Goal: Information Seeking & Learning: Learn about a topic

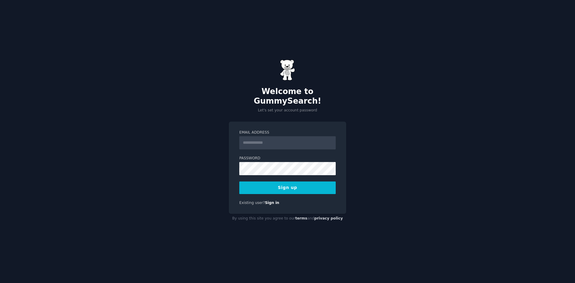
type input "**********"
click at [287, 185] on button "Sign up" at bounding box center [287, 188] width 97 height 13
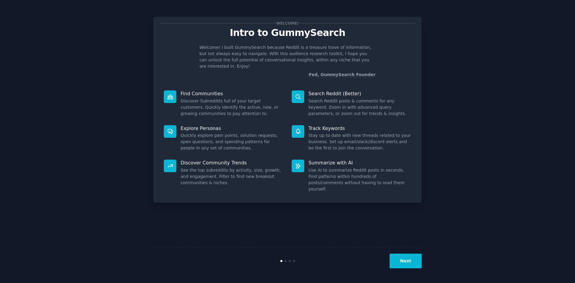
click at [410, 258] on button "Next" at bounding box center [406, 261] width 32 height 15
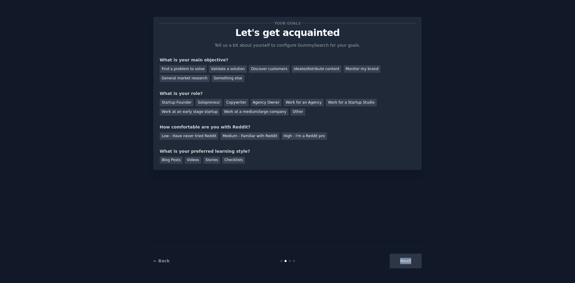
click at [411, 258] on div "Next" at bounding box center [377, 261] width 90 height 15
click at [172, 68] on div "Find a problem to solve" at bounding box center [183, 68] width 47 height 7
click at [221, 67] on div "Validate a solution" at bounding box center [228, 68] width 38 height 7
click at [206, 101] on div "Solopreneur" at bounding box center [209, 102] width 26 height 7
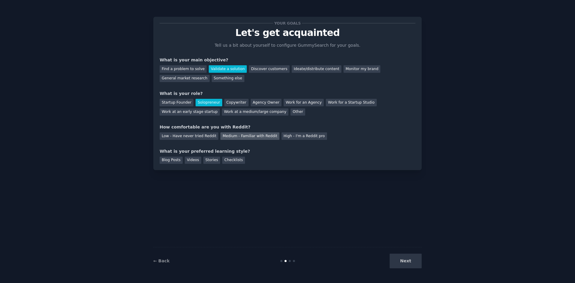
click at [257, 136] on div "Medium - Familiar with Reddit" at bounding box center [250, 135] width 59 height 7
click at [233, 160] on div "Checklists" at bounding box center [233, 160] width 23 height 7
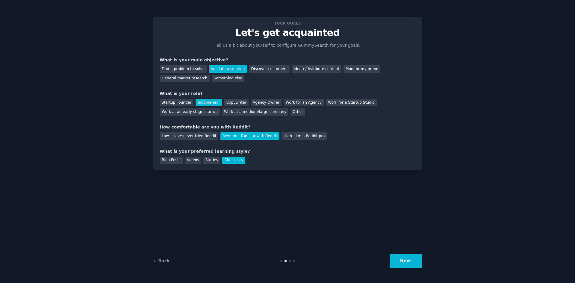
click at [396, 265] on button "Next" at bounding box center [406, 261] width 32 height 15
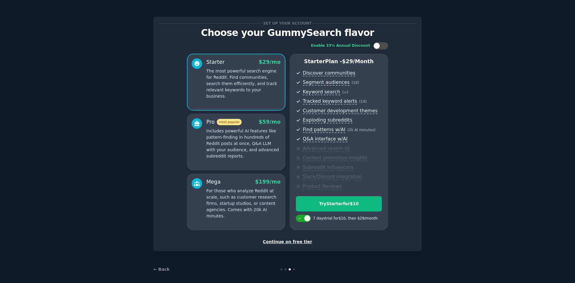
click at [300, 242] on div "Continue on free tier" at bounding box center [288, 242] width 256 height 6
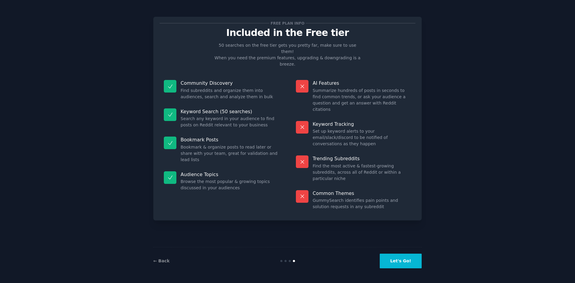
drag, startPoint x: 392, startPoint y: 260, endPoint x: 368, endPoint y: 236, distance: 33.1
click at [368, 236] on div "Free plan info Included in the Free tier 50 searches on the free tier gets you …" at bounding box center [287, 141] width 269 height 266
click at [394, 259] on button "Let's Go!" at bounding box center [401, 261] width 42 height 15
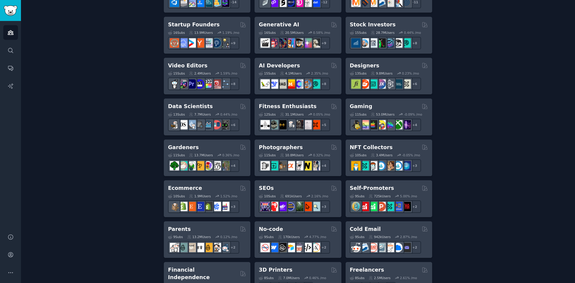
scroll to position [240, 0]
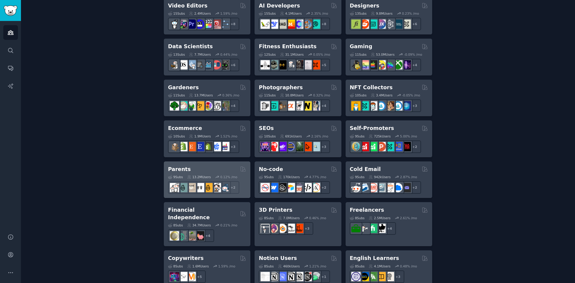
click at [172, 169] on h2 "Parents" at bounding box center [179, 169] width 23 height 7
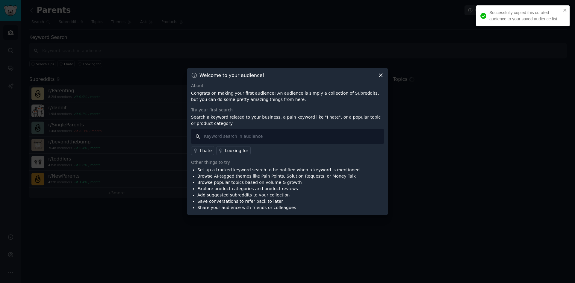
click at [259, 135] on input "text" at bounding box center [287, 136] width 193 height 15
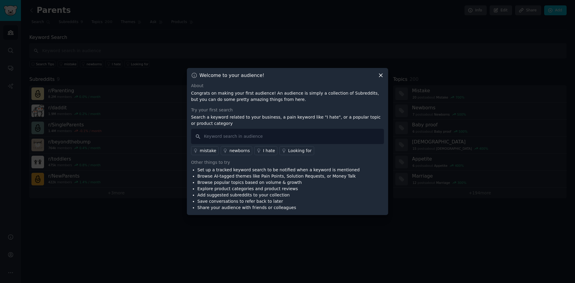
click at [380, 76] on icon at bounding box center [380, 75] width 3 height 3
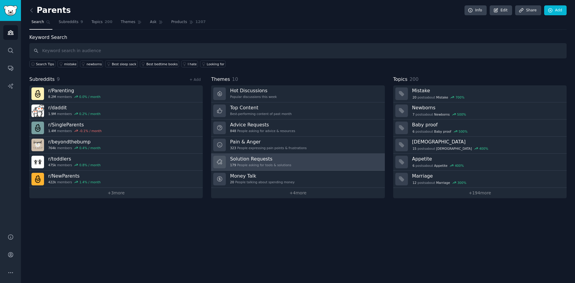
click at [284, 163] on div "Solution Requests 179 People asking for tools & solutions" at bounding box center [260, 162] width 61 height 13
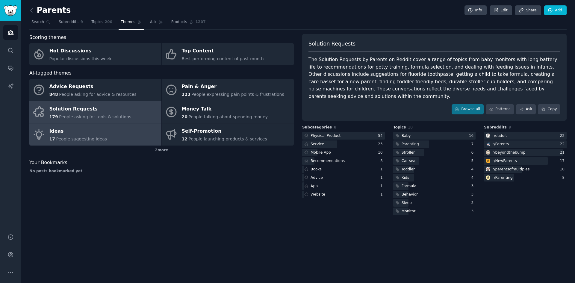
click at [120, 129] on link "Ideas 17 People suggesting ideas" at bounding box center [95, 134] width 132 height 22
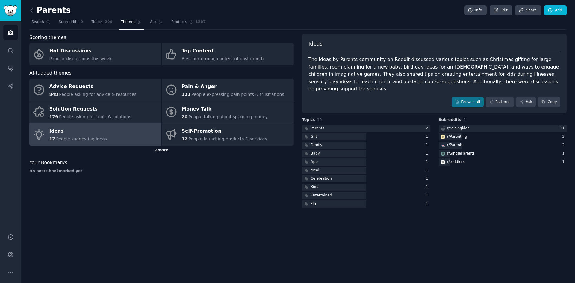
click at [165, 151] on div "2 more" at bounding box center [161, 151] width 265 height 10
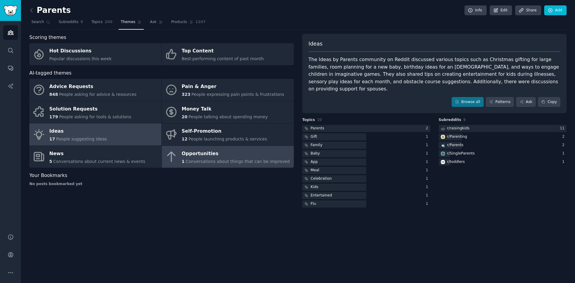
click at [205, 163] on span "Conversations about things that can be improved" at bounding box center [238, 161] width 104 height 5
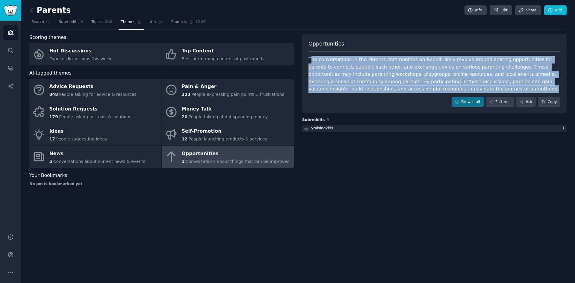
drag, startPoint x: 414, startPoint y: 88, endPoint x: 312, endPoint y: 56, distance: 107.2
click at [312, 56] on div "The conversations in the Parents communities on Reddit likely revolve around sh…" at bounding box center [435, 74] width 252 height 37
click at [316, 60] on div "The conversations in the Parents communities on Reddit likely revolve around sh…" at bounding box center [435, 74] width 252 height 37
drag, startPoint x: 310, startPoint y: 45, endPoint x: 413, endPoint y: 89, distance: 112.2
click at [413, 89] on div "Opportunities The conversations in the Parents communities on Reddit likely rev…" at bounding box center [434, 74] width 265 height 80
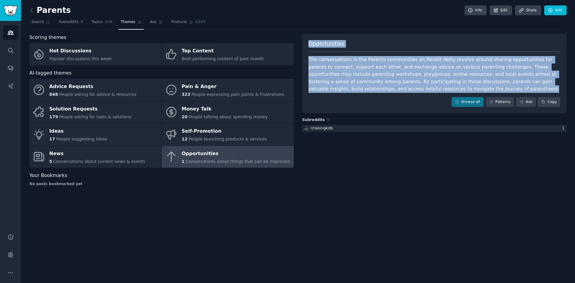
copy div "Opportunities The conversations in the Parents communities on Reddit likely rev…"
click at [32, 13] on icon at bounding box center [31, 10] width 6 height 6
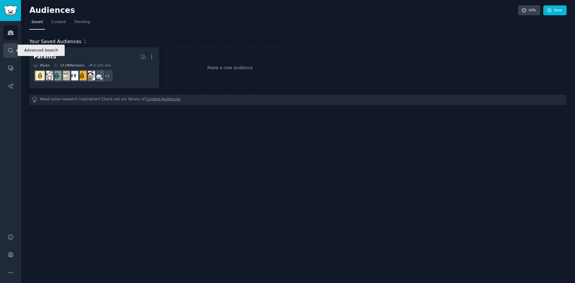
click at [14, 48] on link "Search" at bounding box center [10, 50] width 15 height 15
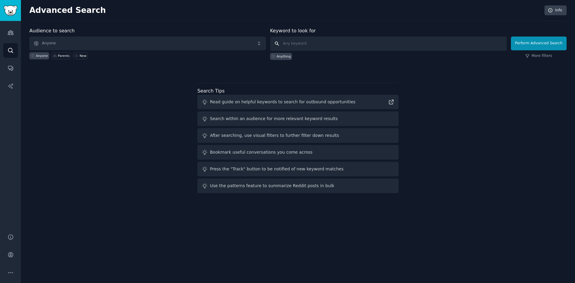
click at [298, 41] on input "text" at bounding box center [388, 44] width 237 height 14
click at [7, 68] on link "Conversations" at bounding box center [10, 68] width 15 height 15
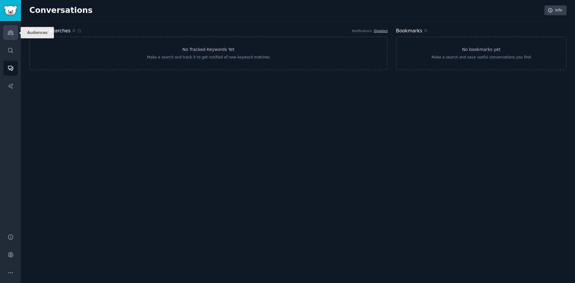
click at [14, 38] on link "Audiences" at bounding box center [10, 32] width 15 height 15
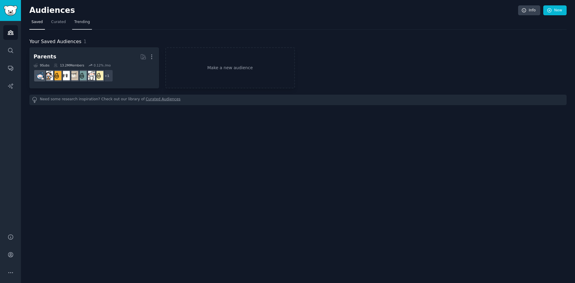
click at [74, 22] on span "Trending" at bounding box center [82, 21] width 16 height 5
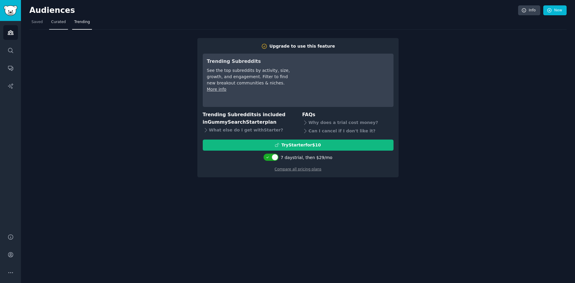
click at [59, 22] on span "Curated" at bounding box center [58, 21] width 15 height 5
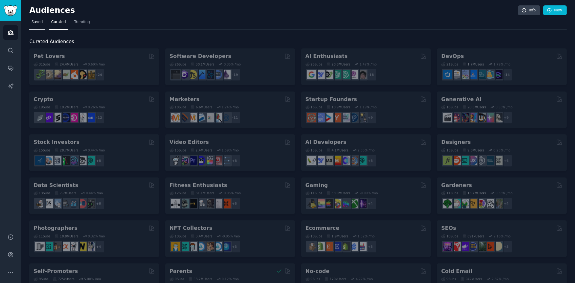
click at [37, 21] on span "Saved" at bounding box center [36, 21] width 11 height 5
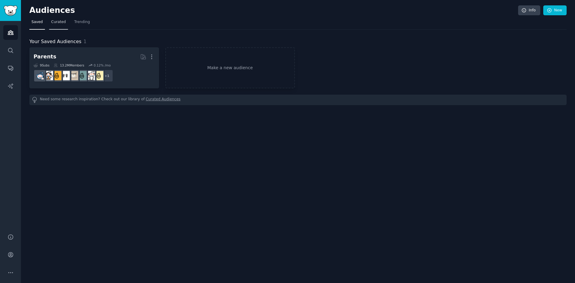
click at [55, 23] on span "Curated" at bounding box center [58, 21] width 15 height 5
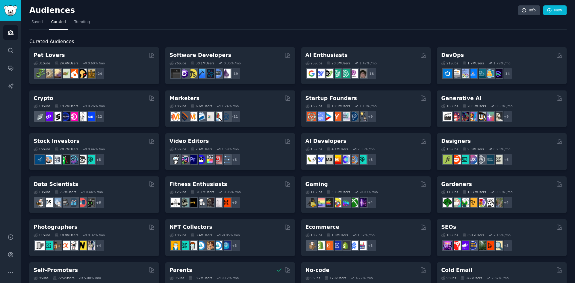
click at [437, 15] on h2 "Audiences" at bounding box center [273, 11] width 489 height 10
click at [459, 10] on h2 "Audiences" at bounding box center [273, 11] width 489 height 10
click at [552, 9] on link "New" at bounding box center [555, 10] width 23 height 10
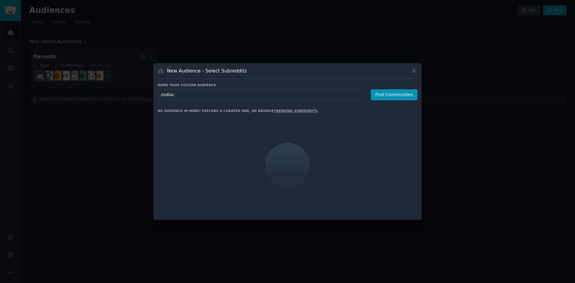
type input "zodiacs"
click button "Find Communities" at bounding box center [394, 94] width 47 height 11
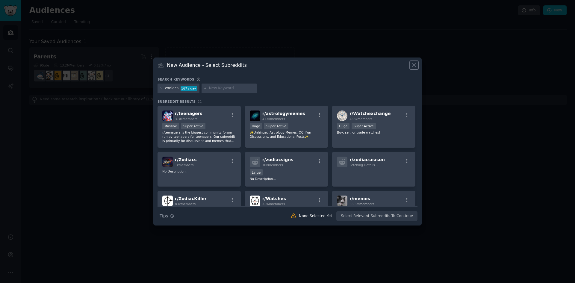
click at [414, 64] on icon at bounding box center [414, 65] width 6 height 6
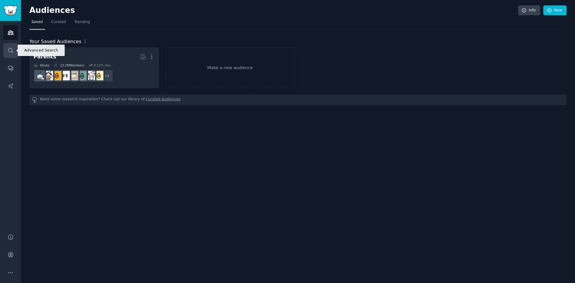
click at [16, 56] on link "Search" at bounding box center [10, 50] width 15 height 15
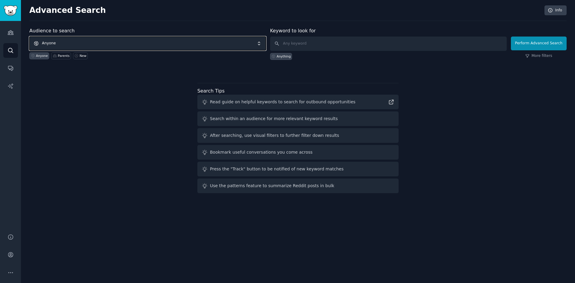
click at [121, 42] on span "Anyone" at bounding box center [147, 44] width 237 height 14
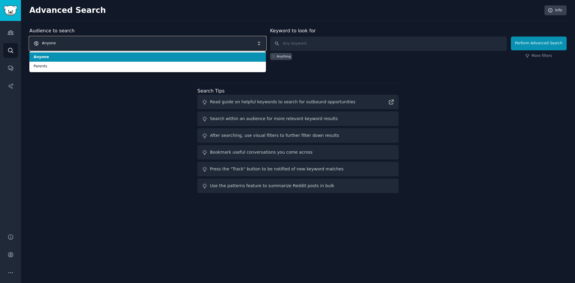
click at [90, 41] on span "Anyone" at bounding box center [147, 44] width 237 height 14
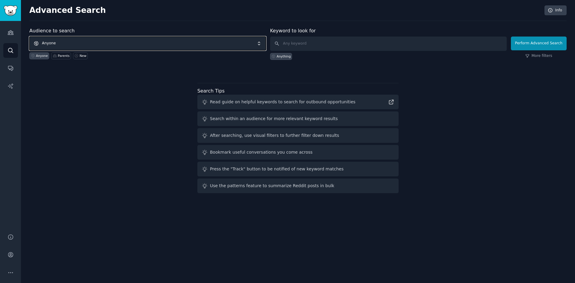
click at [85, 43] on span "Anyone" at bounding box center [147, 44] width 237 height 14
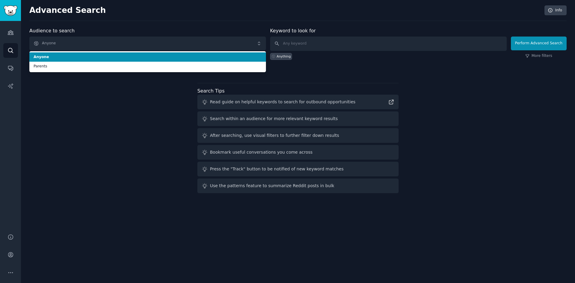
click at [59, 54] on li "Anyone" at bounding box center [147, 57] width 237 height 10
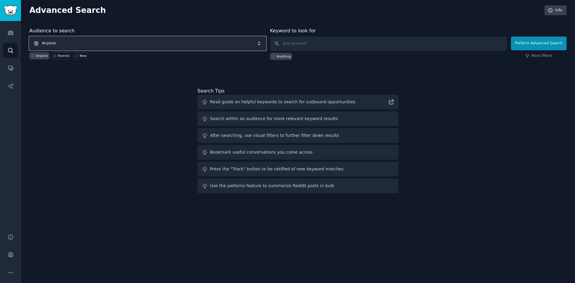
click at [66, 44] on span "Anyone" at bounding box center [147, 44] width 237 height 14
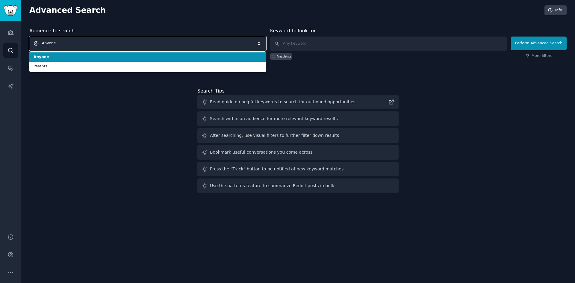
click at [67, 46] on span "Anyone" at bounding box center [147, 44] width 237 height 14
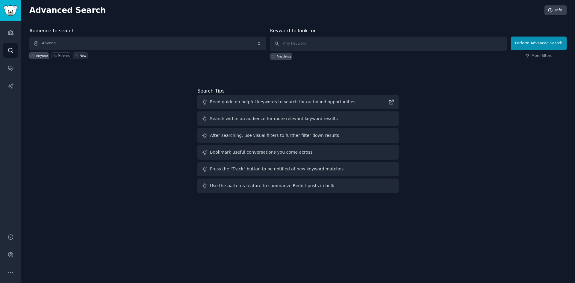
click at [75, 54] on icon at bounding box center [76, 56] width 4 height 4
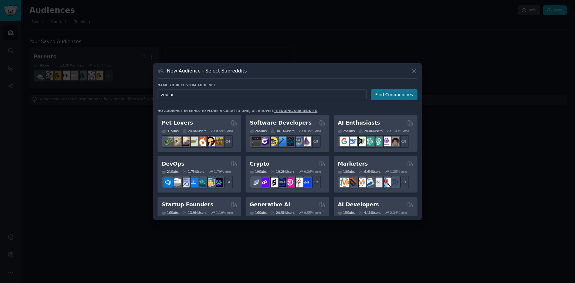
type input "zodiac"
click at [385, 94] on button "Find Communities" at bounding box center [394, 94] width 47 height 11
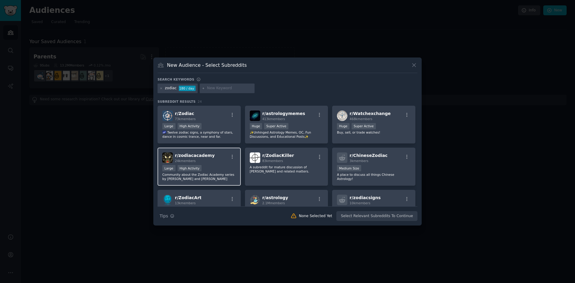
click at [212, 159] on div "r/ zodiacacademy 24k members" at bounding box center [199, 158] width 74 height 10
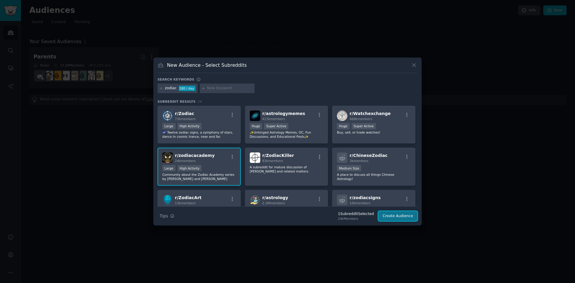
click at [404, 215] on button "Create Audience" at bounding box center [399, 216] width 40 height 10
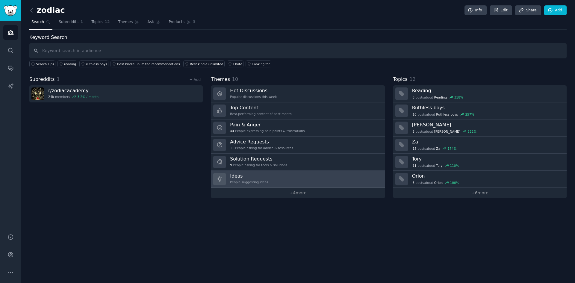
click at [266, 183] on link "Ideas People suggesting ideas" at bounding box center [298, 179] width 174 height 17
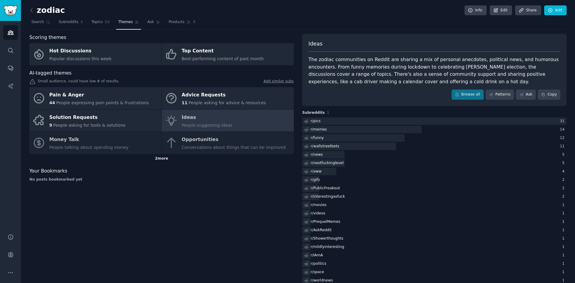
click at [172, 160] on div "2 more" at bounding box center [161, 159] width 265 height 10
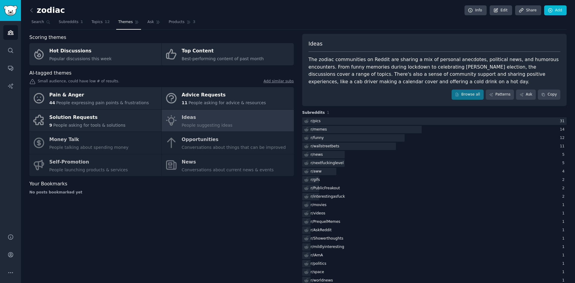
click at [118, 163] on div "Pain & Anger 44 People expressing pain points & frustrations Advice Requests 11…" at bounding box center [161, 131] width 265 height 89
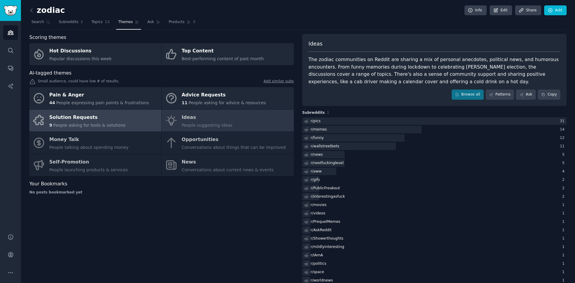
click at [117, 113] on div "Solution Requests" at bounding box center [87, 118] width 76 height 10
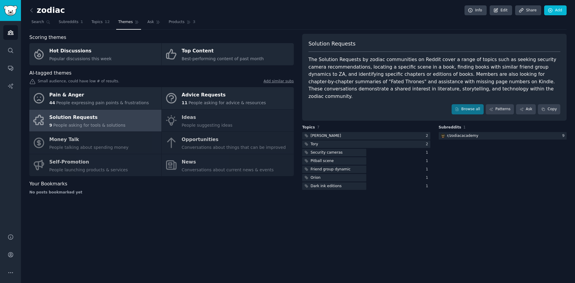
click at [35, 11] on link at bounding box center [32, 11] width 7 height 10
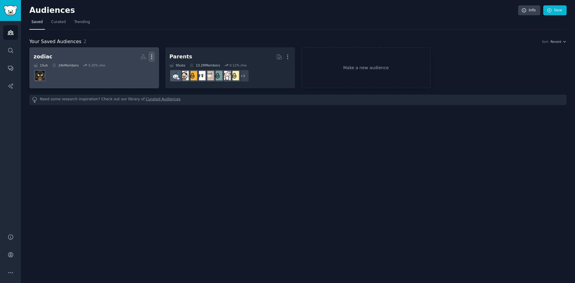
click at [153, 58] on icon "button" at bounding box center [152, 57] width 6 height 6
click at [138, 71] on p "Delete" at bounding box center [136, 69] width 14 height 6
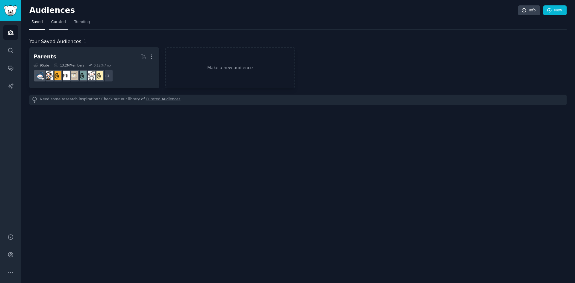
click at [59, 22] on span "Curated" at bounding box center [58, 21] width 15 height 5
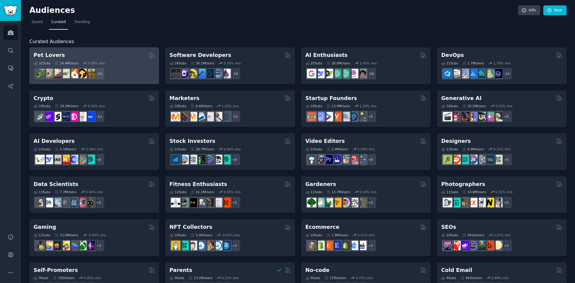
click at [98, 55] on div "Pet Lovers" at bounding box center [94, 55] width 121 height 7
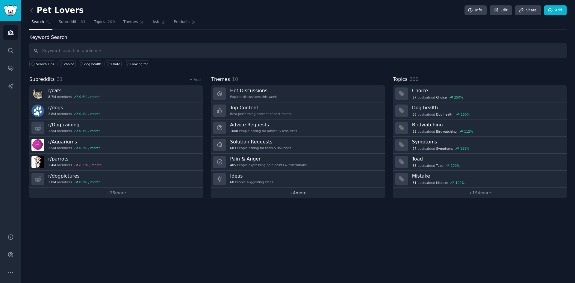
click at [308, 197] on link "+ 4 more" at bounding box center [298, 193] width 174 height 10
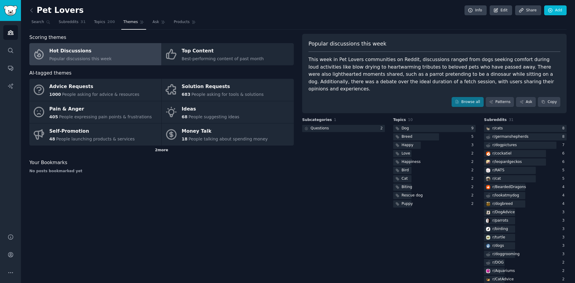
click at [158, 150] on div "2 more" at bounding box center [161, 151] width 265 height 10
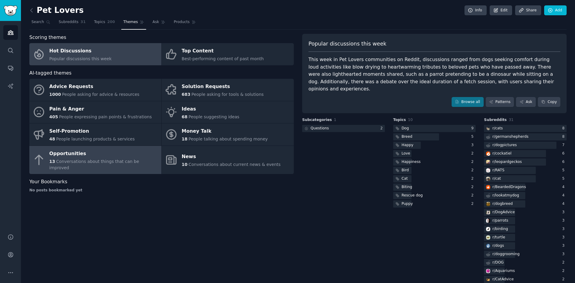
click at [138, 150] on div "Opportunities" at bounding box center [103, 154] width 109 height 10
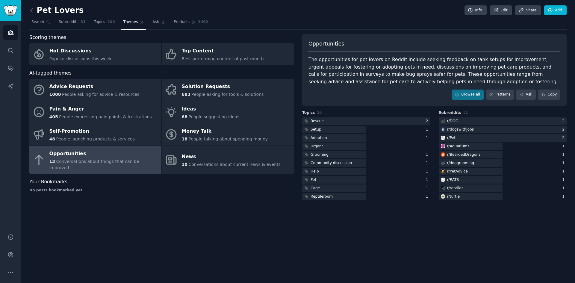
drag, startPoint x: 207, startPoint y: 132, endPoint x: 168, endPoint y: 174, distance: 57.1
click at [168, 178] on div "Your Bookmarks" at bounding box center [161, 181] width 265 height 7
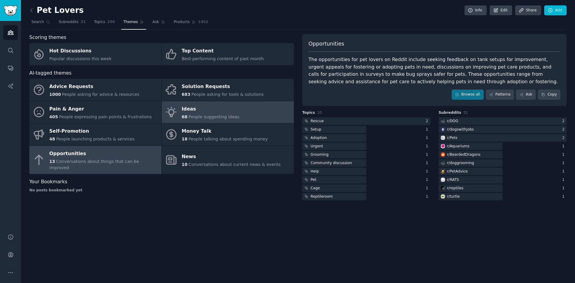
click at [224, 113] on div "Ideas" at bounding box center [211, 109] width 58 height 10
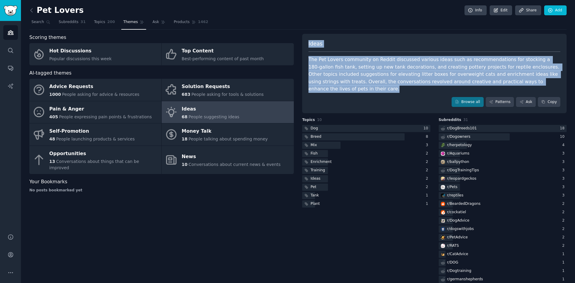
drag, startPoint x: 515, startPoint y: 82, endPoint x: 305, endPoint y: 43, distance: 212.8
click at [305, 43] on div "Ideas The Pet Lovers community on Reddit discussed various ideas such as recomm…" at bounding box center [434, 74] width 265 height 80
copy div "Ideas The Pet Lovers community on Reddit discussed various ideas such as recomm…"
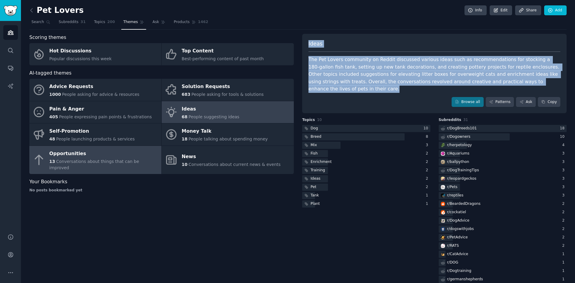
click at [119, 153] on div "Opportunities" at bounding box center [103, 154] width 109 height 10
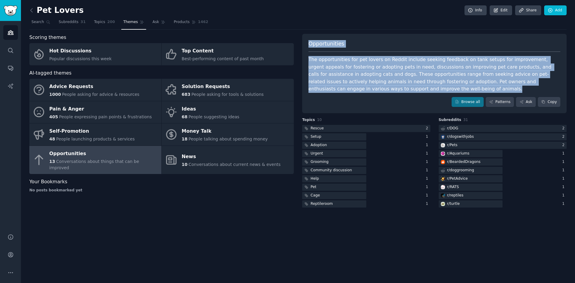
drag, startPoint x: 356, startPoint y: 89, endPoint x: 310, endPoint y: 43, distance: 64.4
click at [310, 43] on div "Opportunities The opportunities for pet lovers on Reddit include seeking feedba…" at bounding box center [434, 74] width 265 height 80
copy div "Opportunities The opportunities for pet lovers on Reddit include seeking feedba…"
click at [35, 12] on link at bounding box center [32, 11] width 7 height 10
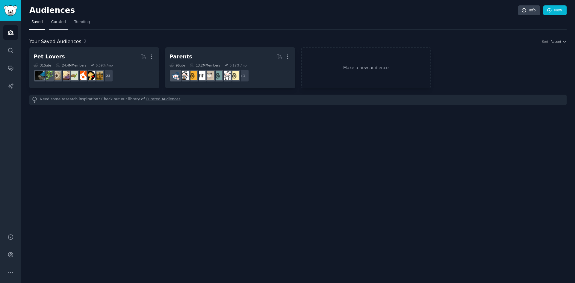
click at [51, 21] on span "Curated" at bounding box center [58, 21] width 15 height 5
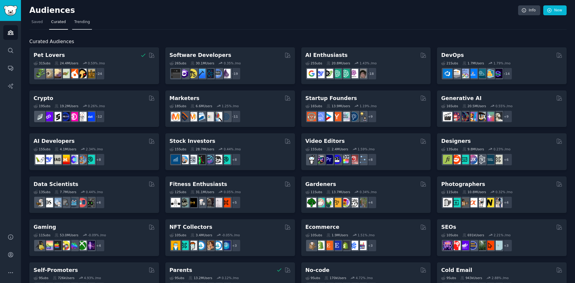
click at [74, 20] on span "Trending" at bounding box center [82, 21] width 16 height 5
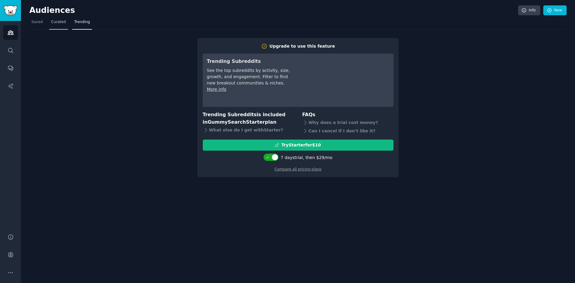
click at [65, 21] on link "Curated" at bounding box center [58, 23] width 19 height 12
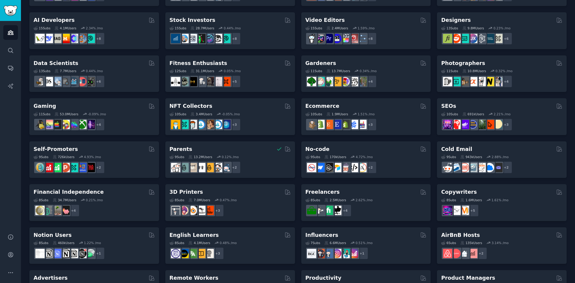
scroll to position [150, 0]
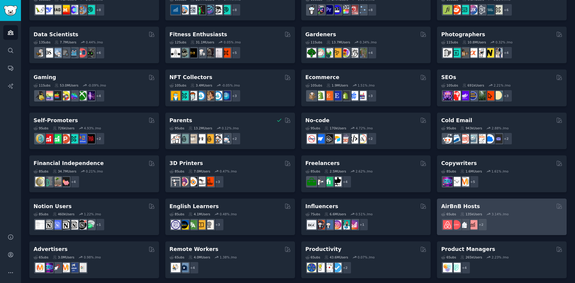
click at [447, 204] on h2 "AirBnB Hosts" at bounding box center [460, 206] width 39 height 7
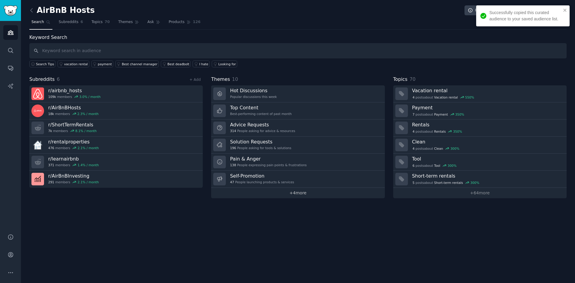
click at [319, 192] on link "+ 4 more" at bounding box center [298, 193] width 174 height 10
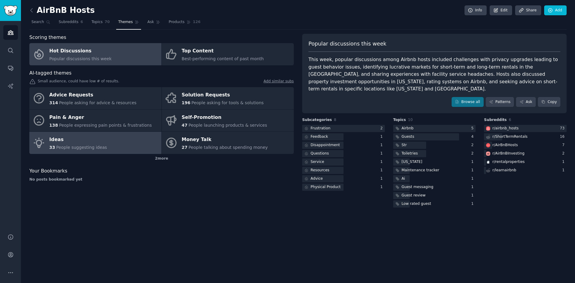
click at [98, 151] on link "Ideas 33 People suggesting ideas" at bounding box center [95, 143] width 132 height 22
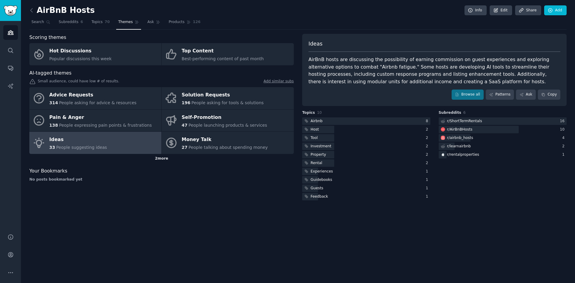
click at [159, 161] on div "2 more" at bounding box center [161, 159] width 265 height 10
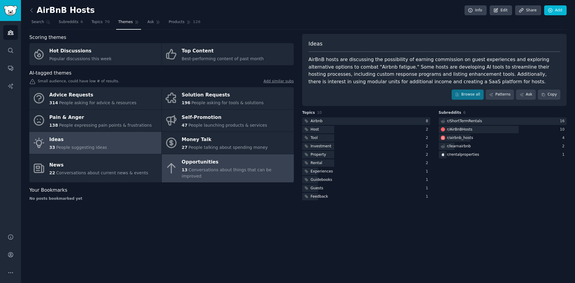
click at [175, 167] on icon at bounding box center [171, 168] width 13 height 13
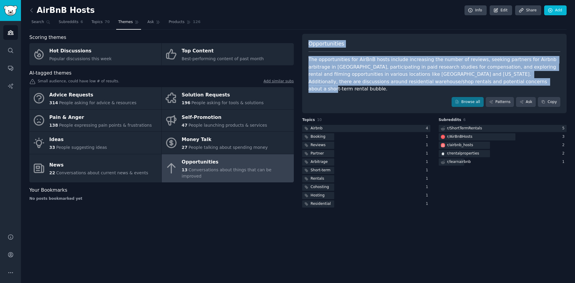
drag, startPoint x: 430, startPoint y: 81, endPoint x: 310, endPoint y: 43, distance: 126.2
click at [310, 43] on div "Opportunities The opportunities for AirBnB hosts include increasing the number …" at bounding box center [434, 74] width 265 height 80
copy div "Opportunities The opportunities for AirBnB hosts include increasing the number …"
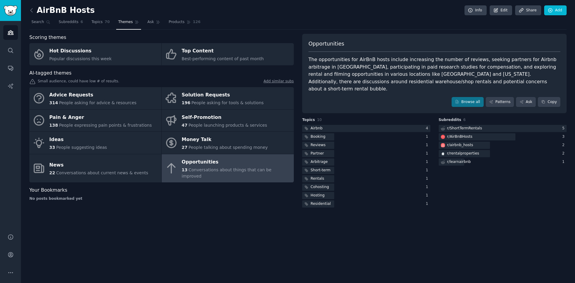
click at [86, 11] on div "AirBnB Hosts Info Edit Share Add" at bounding box center [298, 11] width 538 height 12
click at [85, 10] on div "AirBnB Hosts Info Edit Share Add" at bounding box center [298, 11] width 538 height 12
copy h2 "AirBnB Hosts"
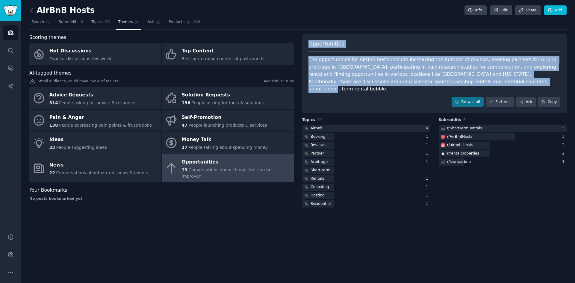
drag, startPoint x: 430, startPoint y: 81, endPoint x: 308, endPoint y: 46, distance: 126.6
click at [308, 46] on div "Opportunities The opportunities for AirBnB hosts include increasing the number …" at bounding box center [434, 74] width 265 height 80
copy div "Opportunities The opportunities for AirBnB hosts include increasing the number …"
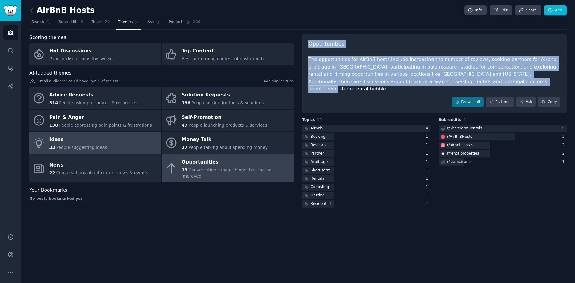
click at [103, 142] on link "Ideas 33 People suggesting ideas" at bounding box center [95, 143] width 132 height 22
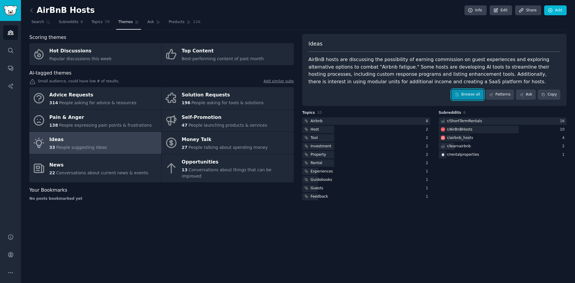
click at [459, 93] on icon at bounding box center [457, 95] width 4 height 4
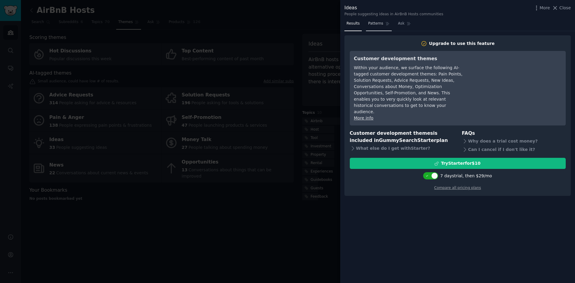
click at [366, 19] on link "Patterns" at bounding box center [378, 25] width 25 height 12
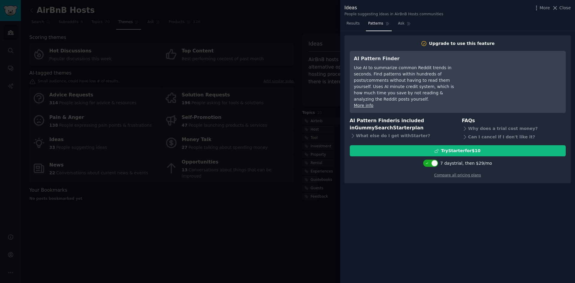
click at [327, 49] on div at bounding box center [287, 141] width 575 height 283
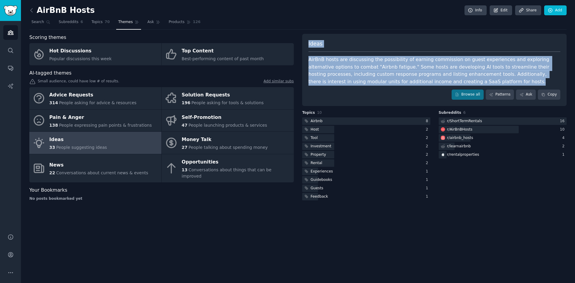
drag, startPoint x: 309, startPoint y: 42, endPoint x: 410, endPoint y: 79, distance: 107.8
click at [410, 79] on div "Ideas AirBnB hosts are discussing the possibility of earning commission on gues…" at bounding box center [434, 70] width 265 height 72
copy div "Ideas AirBnB hosts are discussing the possibility of earning commission on gues…"
click at [34, 10] on icon at bounding box center [31, 10] width 6 height 6
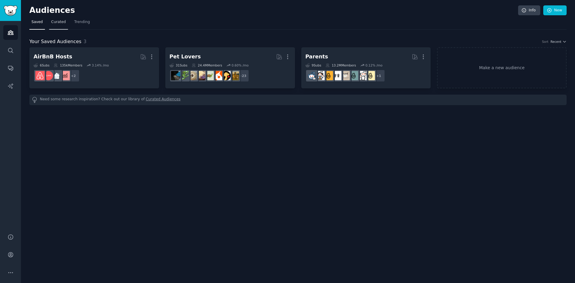
click at [60, 24] on span "Curated" at bounding box center [58, 21] width 15 height 5
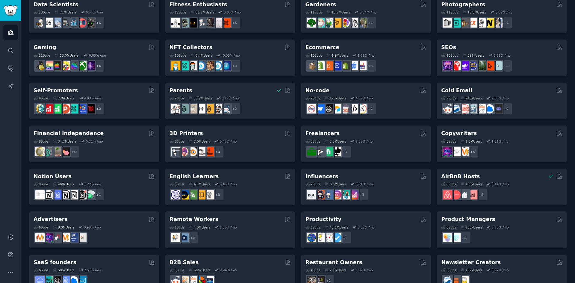
scroll to position [196, 0]
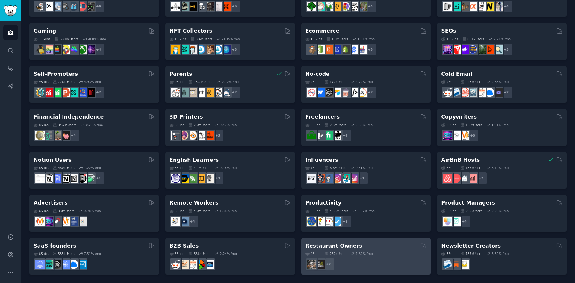
click at [346, 260] on div "+ 2" at bounding box center [366, 264] width 121 height 13
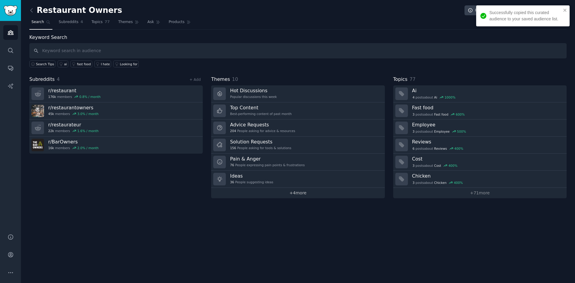
click at [255, 195] on link "+ 4 more" at bounding box center [298, 193] width 174 height 10
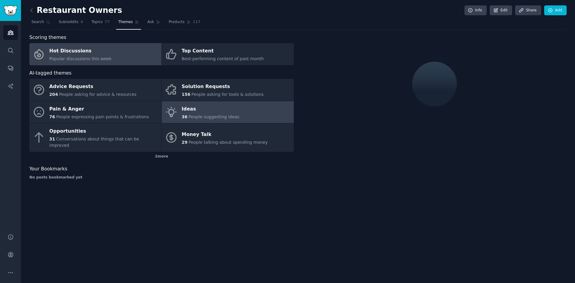
click at [196, 116] on span "People suggesting ideas" at bounding box center [214, 116] width 51 height 5
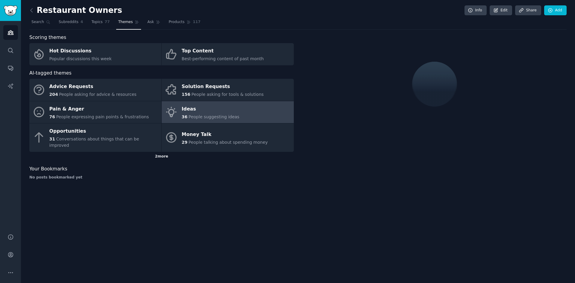
click at [170, 152] on div "2 more" at bounding box center [161, 157] width 265 height 10
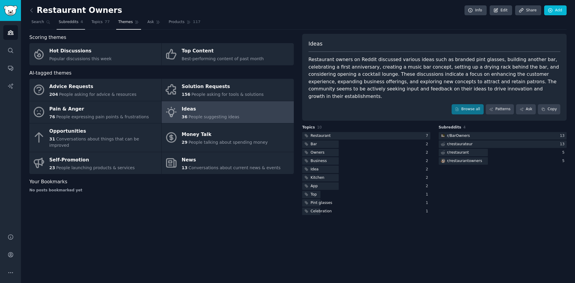
click at [61, 21] on span "Subreddits" at bounding box center [69, 21] width 20 height 5
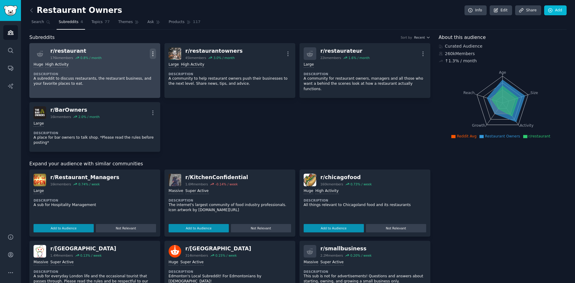
click at [152, 54] on icon "button" at bounding box center [153, 54] width 6 height 6
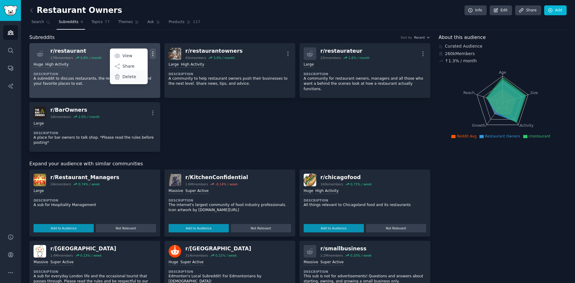
click at [141, 76] on div "Delete" at bounding box center [129, 76] width 36 height 13
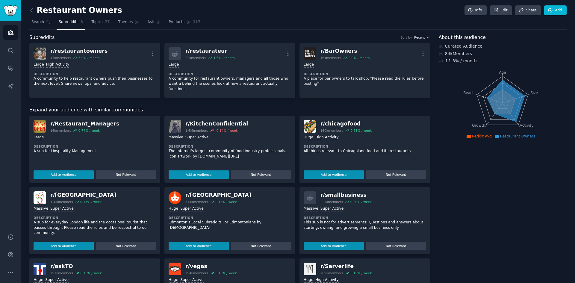
click at [69, 24] on span "Subreddits" at bounding box center [69, 21] width 20 height 5
click at [85, 21] on nav "Search Subreddits 3 Topics 77 Themes Ask Products 117" at bounding box center [298, 23] width 538 height 12
click at [91, 23] on span "Topics" at bounding box center [96, 21] width 11 height 5
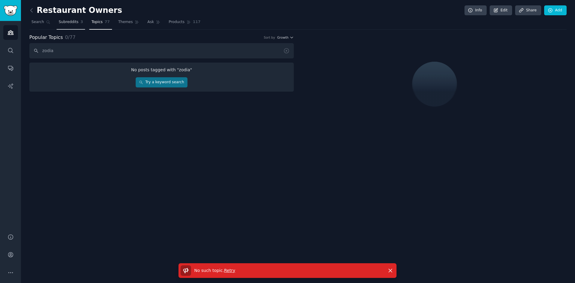
type input "zodia"
click at [65, 21] on span "Subreddits" at bounding box center [69, 21] width 20 height 5
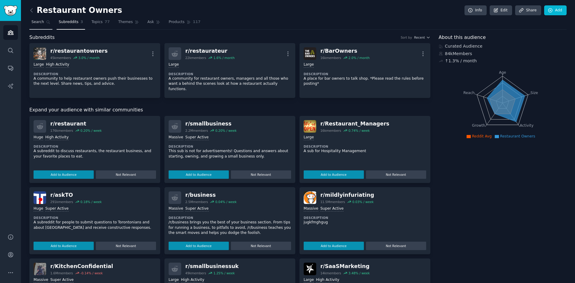
click at [40, 21] on span "Search" at bounding box center [37, 21] width 13 height 5
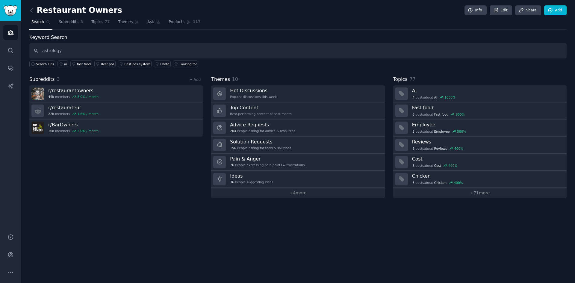
type input "astrology"
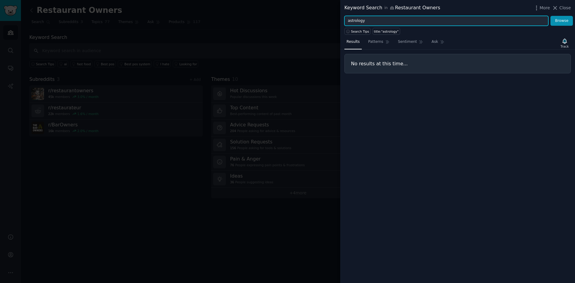
click at [370, 19] on input "astrology" at bounding box center [447, 21] width 204 height 10
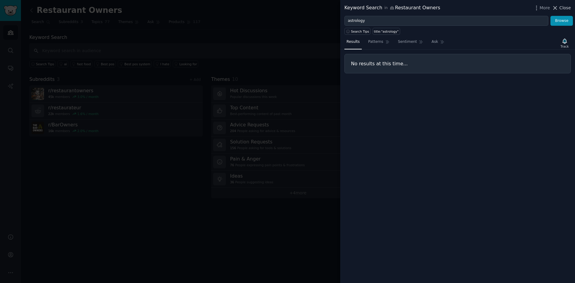
click at [556, 9] on icon at bounding box center [555, 7] width 3 height 3
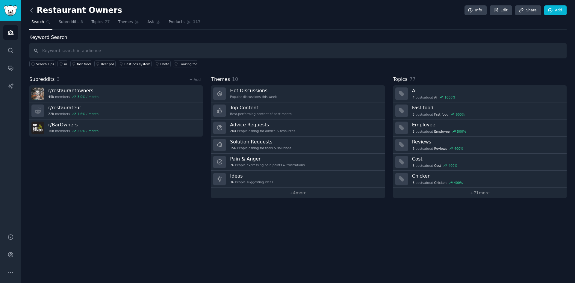
click at [34, 10] on icon at bounding box center [31, 10] width 6 height 6
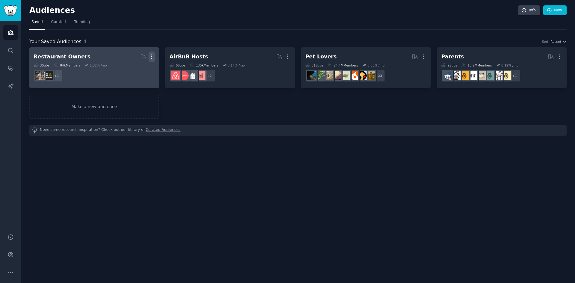
click at [152, 57] on icon "button" at bounding box center [151, 57] width 1 height 4
click at [136, 73] on div "Delete" at bounding box center [131, 69] width 28 height 13
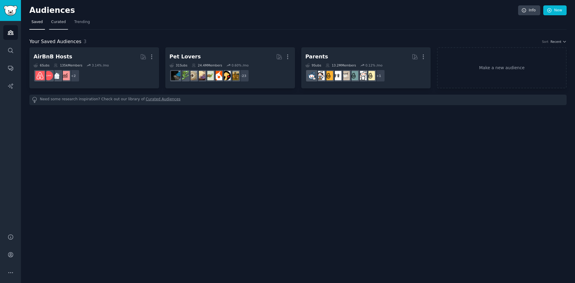
click at [60, 22] on span "Curated" at bounding box center [58, 21] width 15 height 5
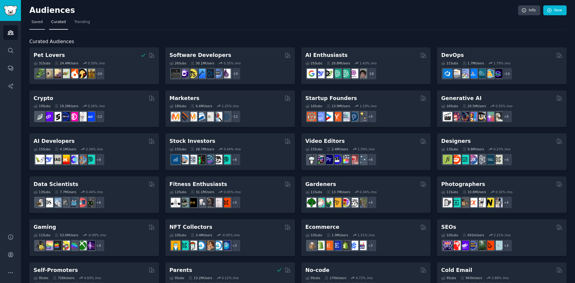
click at [35, 20] on span "Saved" at bounding box center [36, 21] width 11 height 5
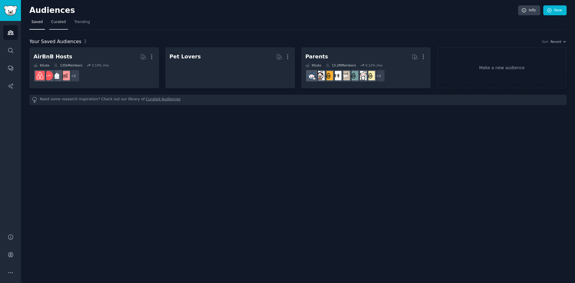
click at [52, 21] on span "Curated" at bounding box center [58, 21] width 15 height 5
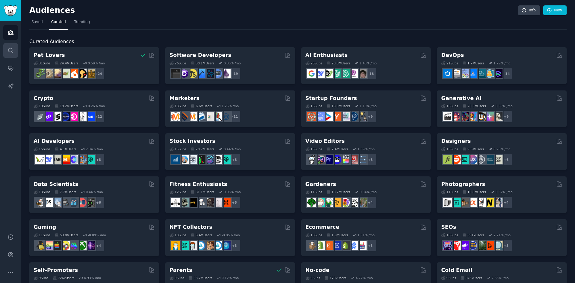
click at [13, 51] on icon "Sidebar" at bounding box center [10, 50] width 6 height 6
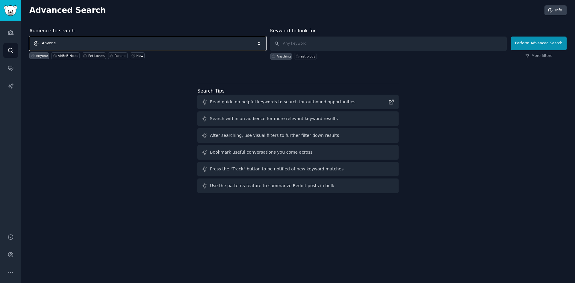
click at [104, 41] on span "Anyone" at bounding box center [147, 44] width 237 height 14
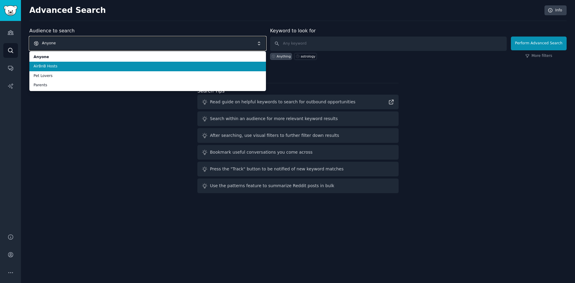
click at [104, 41] on span "Anyone" at bounding box center [147, 44] width 237 height 14
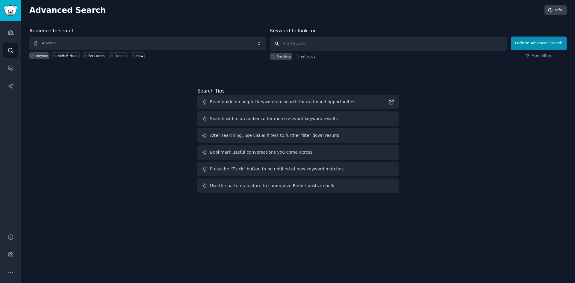
click at [327, 38] on input "text" at bounding box center [388, 44] width 237 height 14
type input "astrology"
click button "Perform Advanced Search" at bounding box center [539, 44] width 56 height 14
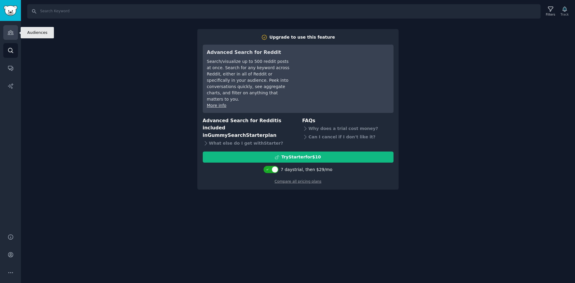
click at [11, 33] on icon "Sidebar" at bounding box center [10, 33] width 5 height 4
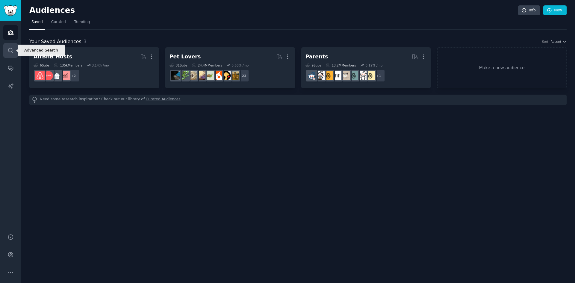
click at [13, 49] on icon "Sidebar" at bounding box center [10, 50] width 6 height 6
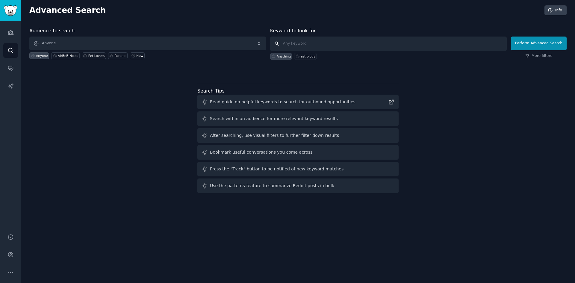
click at [324, 42] on input "text" at bounding box center [388, 44] width 237 height 14
click at [308, 56] on div "astrology" at bounding box center [308, 56] width 15 height 4
type input "astrology"
click at [547, 45] on button "Perform Advanced Search" at bounding box center [539, 44] width 56 height 14
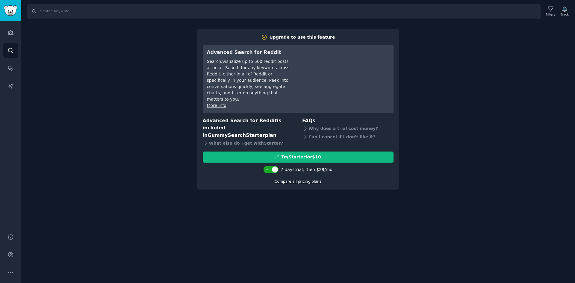
click at [311, 180] on link "Compare all pricing plans" at bounding box center [298, 182] width 47 height 4
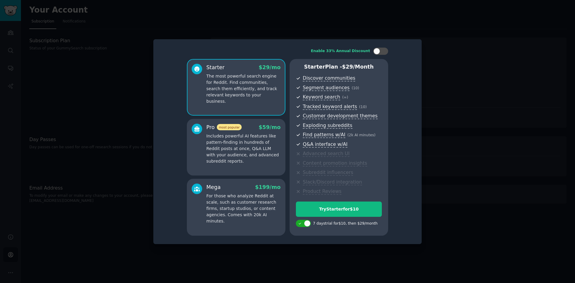
click at [475, 91] on div at bounding box center [287, 141] width 575 height 283
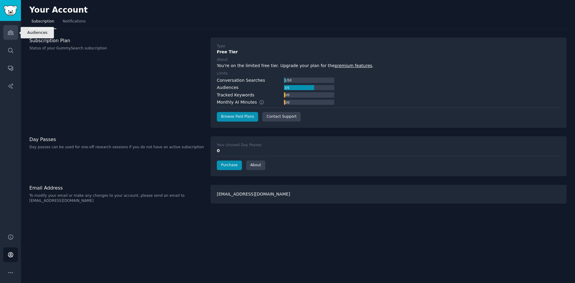
click at [12, 37] on link "Audiences" at bounding box center [10, 32] width 15 height 15
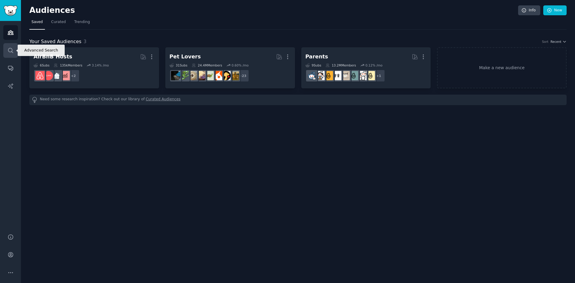
click at [13, 49] on icon "Sidebar" at bounding box center [10, 50] width 6 height 6
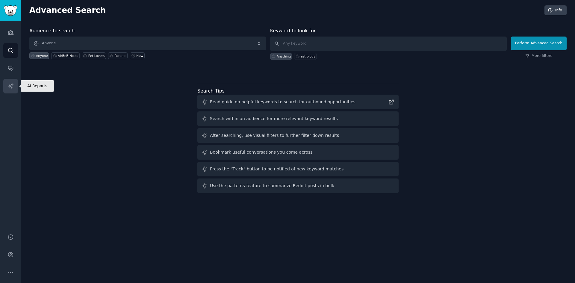
click at [13, 80] on link "AI Reports" at bounding box center [10, 86] width 15 height 15
